Goal: Transaction & Acquisition: Purchase product/service

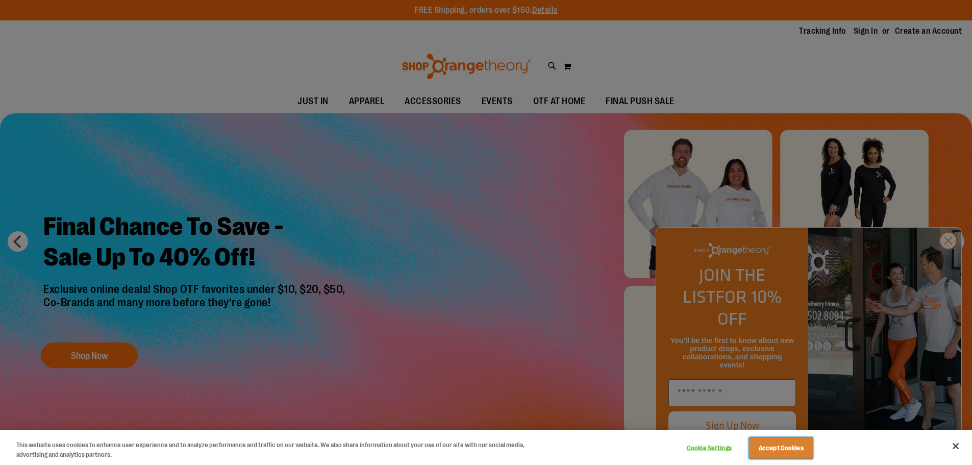
click at [762, 442] on button "Accept Cookies" at bounding box center [781, 447] width 64 height 21
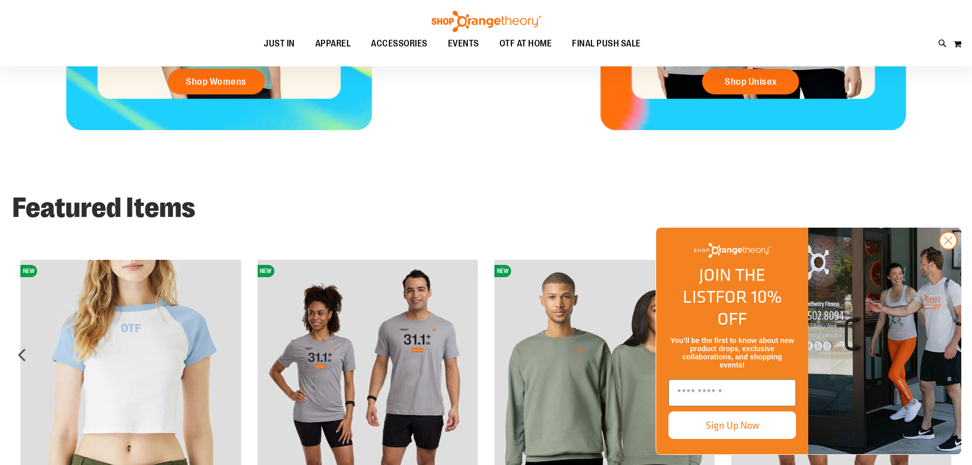
scroll to position [816, 0]
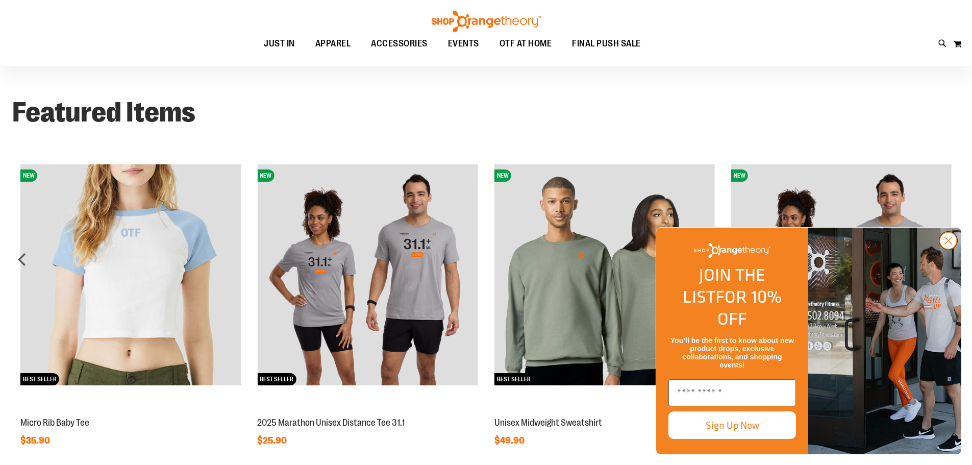
click at [953, 249] on circle "Close dialog" at bounding box center [948, 240] width 17 height 17
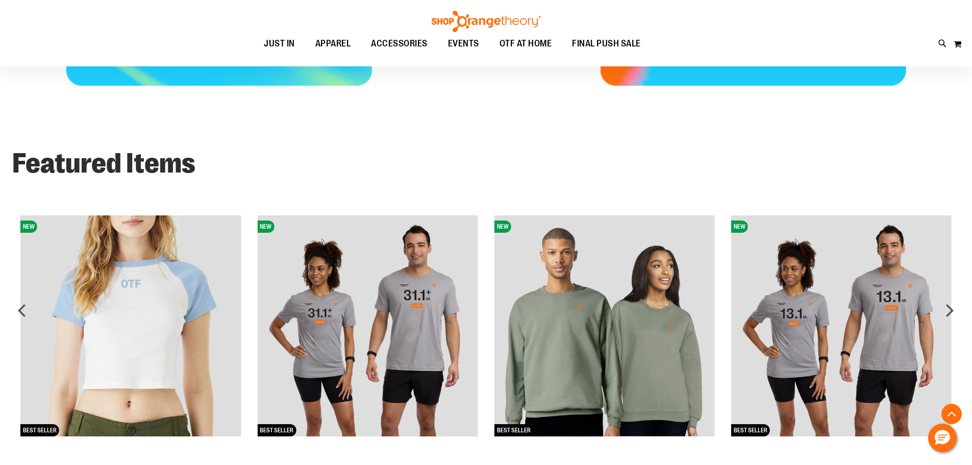
scroll to position [714, 0]
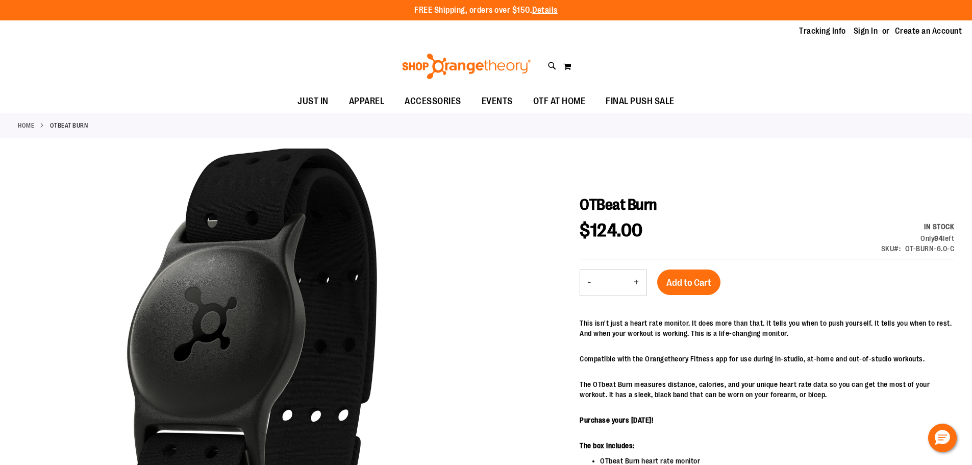
click at [554, 68] on icon at bounding box center [552, 66] width 9 height 12
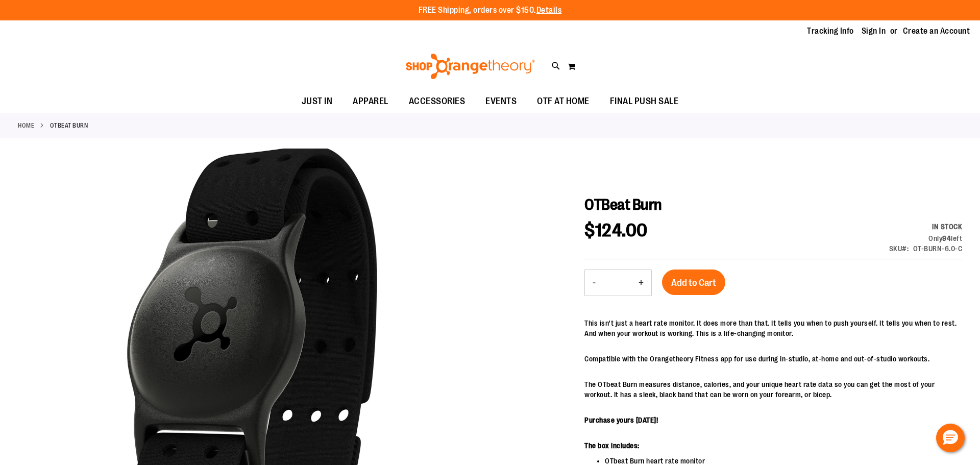
click at [417, 61] on input "Search" at bounding box center [489, 58] width 777 height 34
type input "*******"
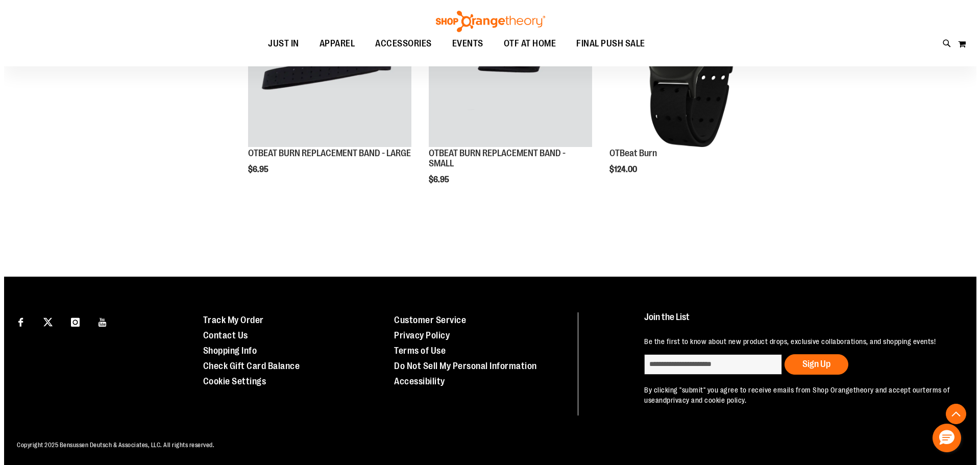
scroll to position [153, 0]
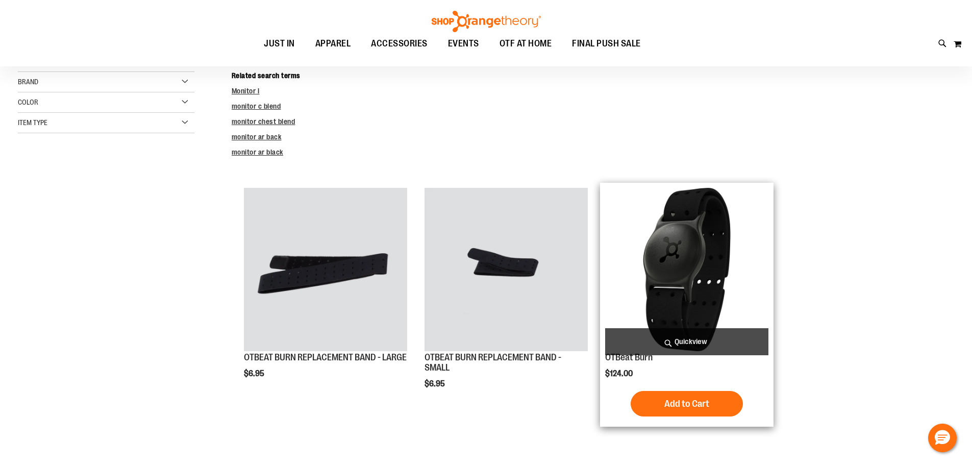
click at [685, 338] on span "Quickview" at bounding box center [686, 341] width 163 height 27
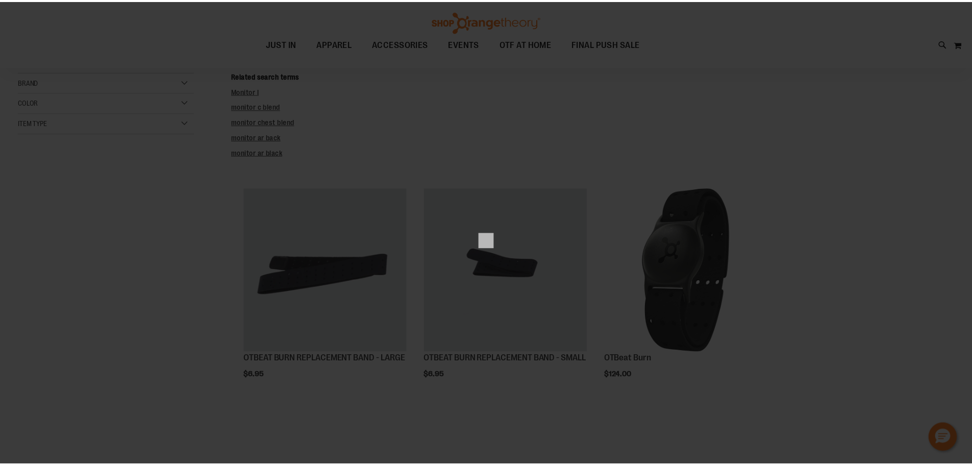
scroll to position [0, 0]
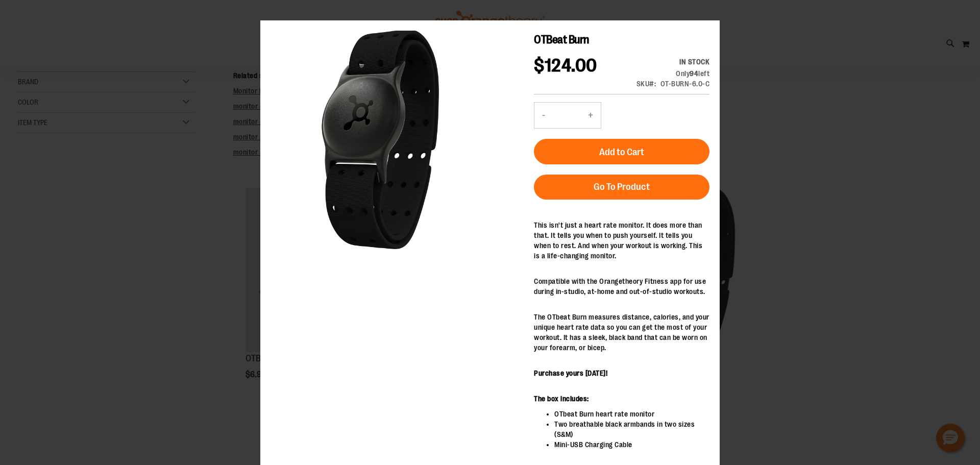
click at [712, 11] on div "×" at bounding box center [490, 232] width 980 height 465
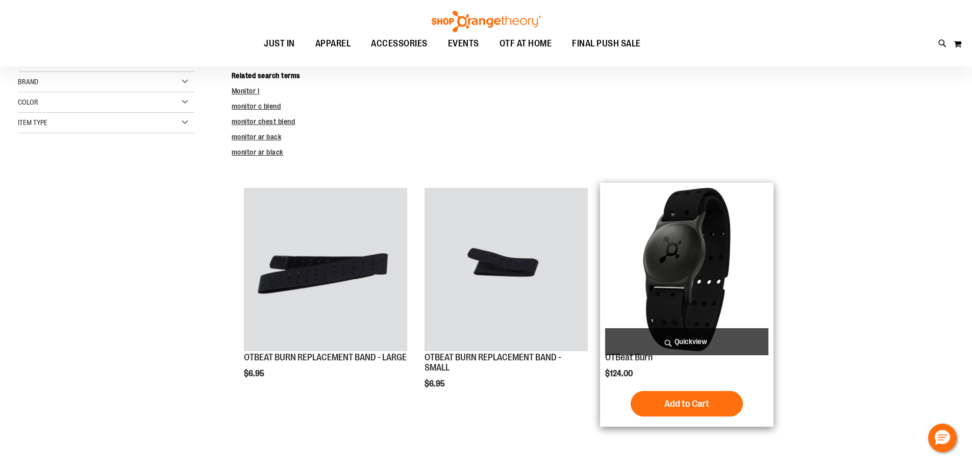
click at [698, 233] on img "product" at bounding box center [686, 269] width 163 height 163
